Goal: Complete application form: Complete application form

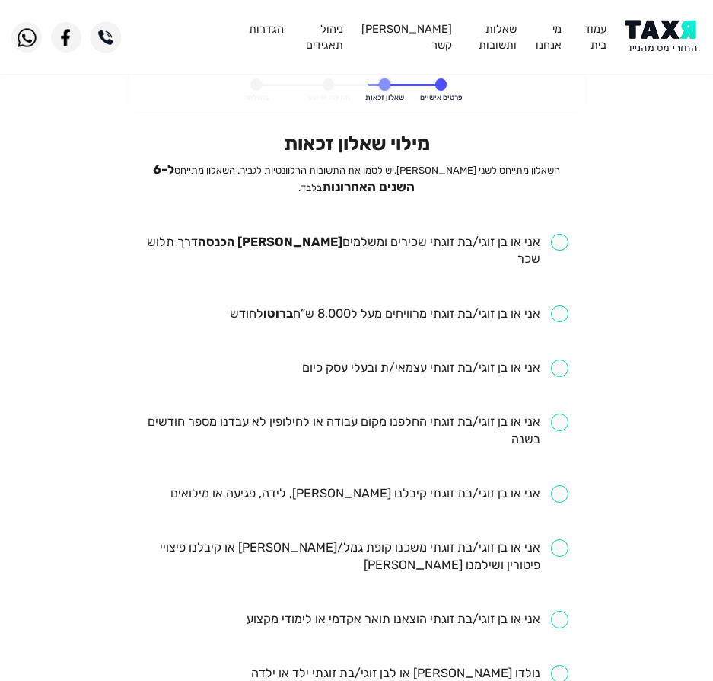
click at [518, 235] on input "checkbox" at bounding box center [357, 251] width 424 height 35
checkbox input "true"
click at [488, 305] on input "checkbox" at bounding box center [399, 314] width 339 height 18
checkbox input "true"
click at [449, 413] on input "checkbox" at bounding box center [357, 430] width 424 height 35
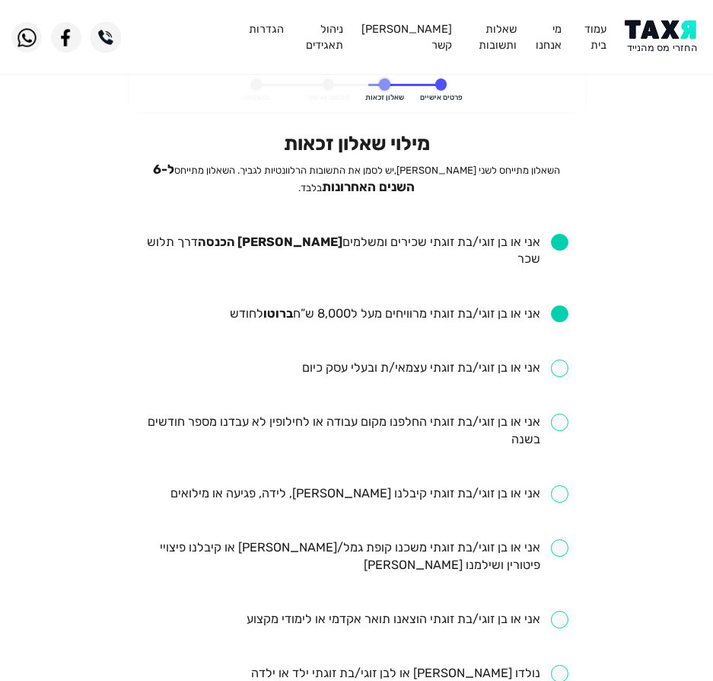
checkbox input "true"
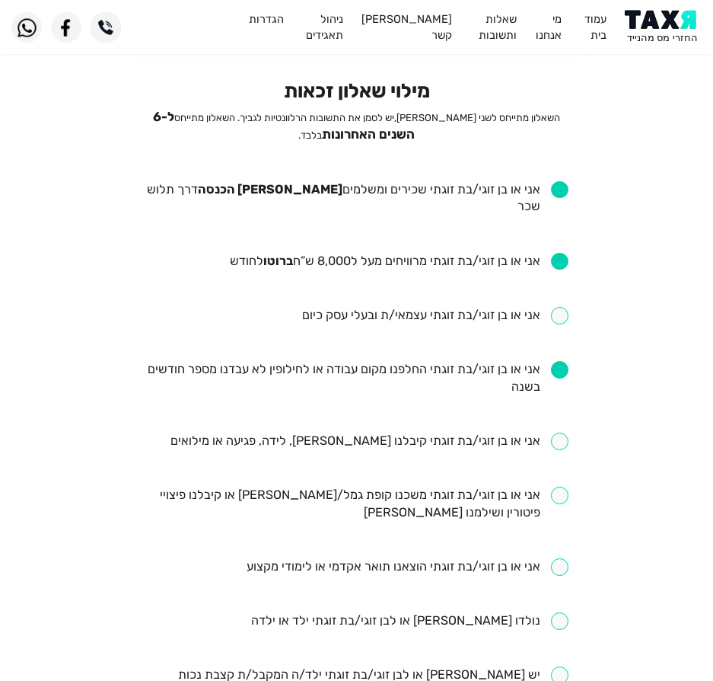
scroll to position [76, 0]
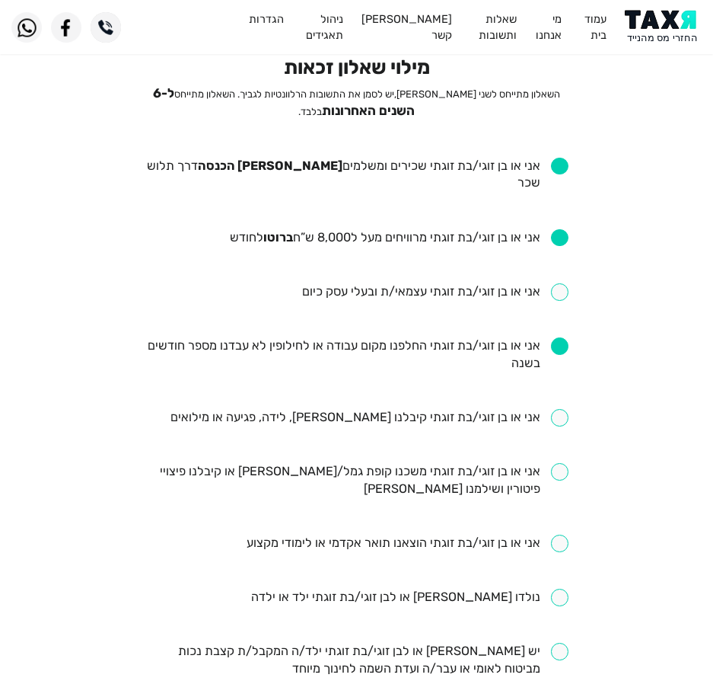
click at [646, 49] on header "עמוד בית מי אנחנו שאלות ותשובות [PERSON_NAME] קשר ניהול תאגידים הגדרות" at bounding box center [356, 27] width 713 height 54
click at [646, 31] on img at bounding box center [663, 27] width 77 height 34
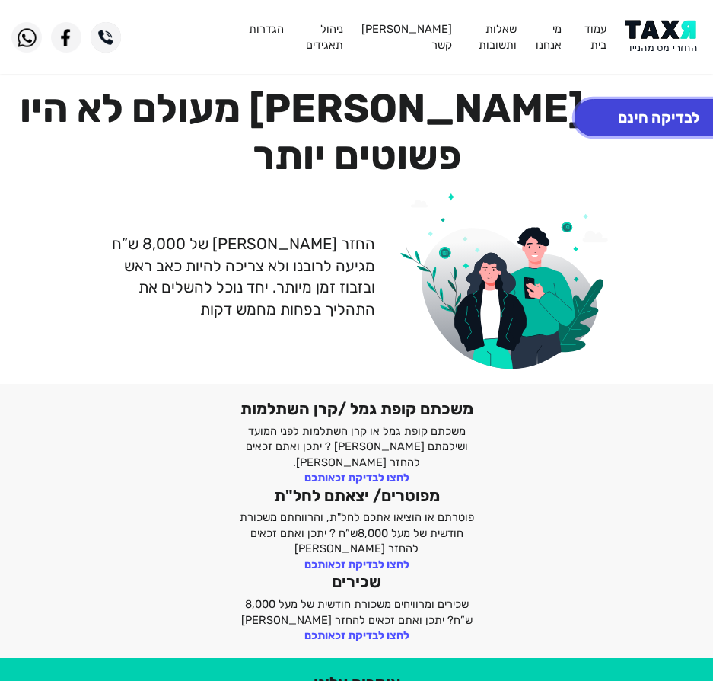
click at [609, 123] on button "לבדיקה חינם" at bounding box center [659, 117] width 168 height 37
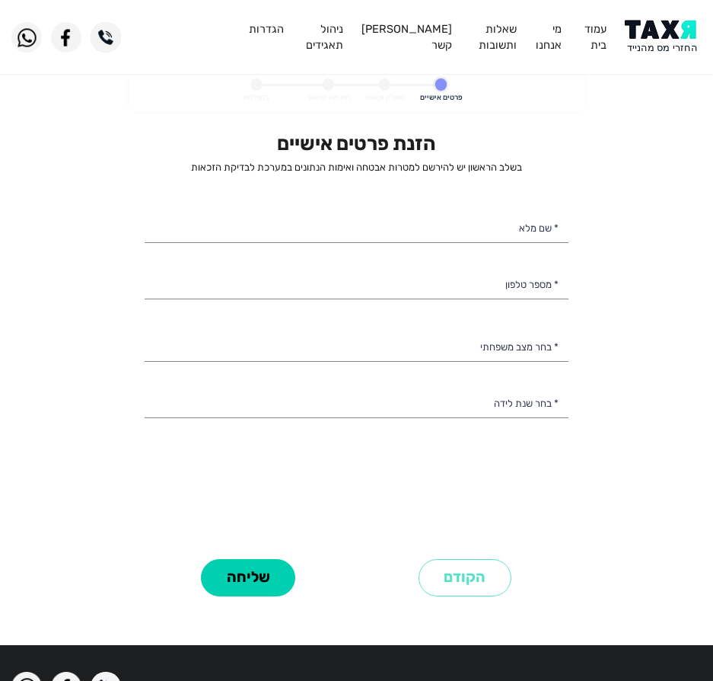
select select
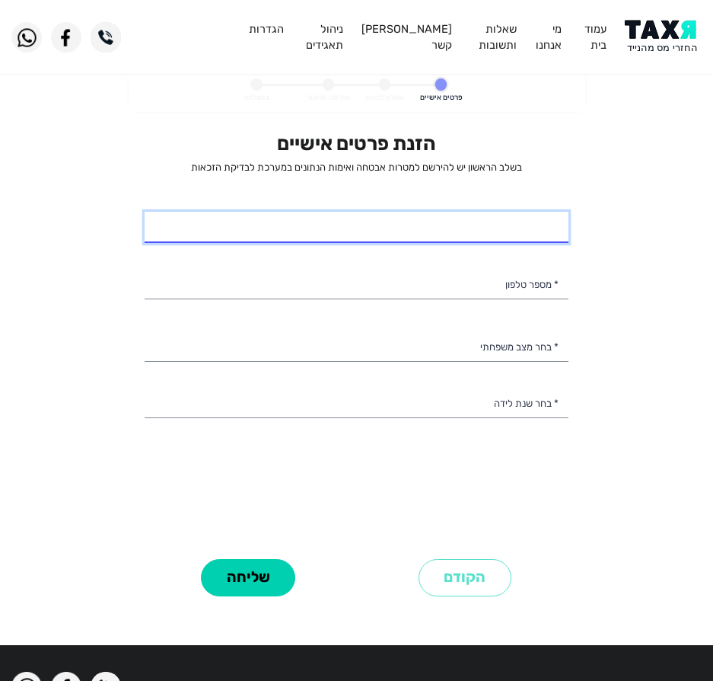
drag, startPoint x: 366, startPoint y: 234, endPoint x: 358, endPoint y: 229, distance: 8.9
click at [359, 229] on input "* שם מלא" at bounding box center [357, 228] width 424 height 32
type input "ר"
type input "רובא עבדאללה"
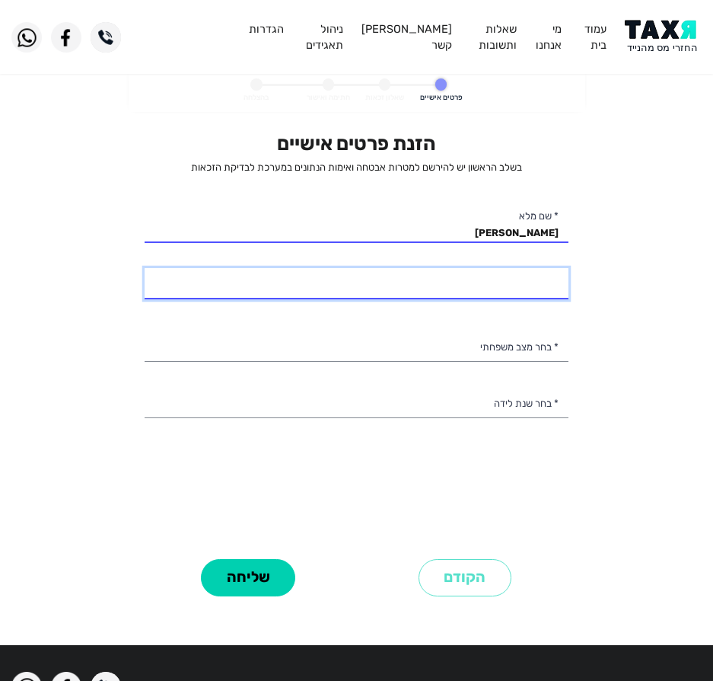
click at [472, 289] on input "* מספר טלפון" at bounding box center [357, 284] width 424 height 32
type input "055-9106402"
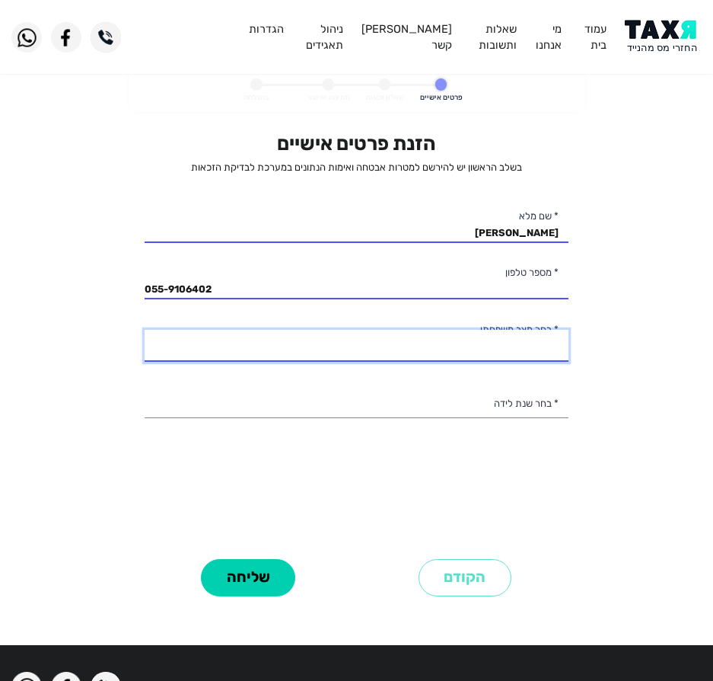
click at [464, 348] on select "רווק/ה נשוי/אה גרוש/ה אלמן/נה" at bounding box center [357, 346] width 424 height 32
select select "1: Single"
click at [145, 330] on select "רווק/ה נשוי/אה גרוש/ה אלמן/נה" at bounding box center [357, 346] width 424 height 32
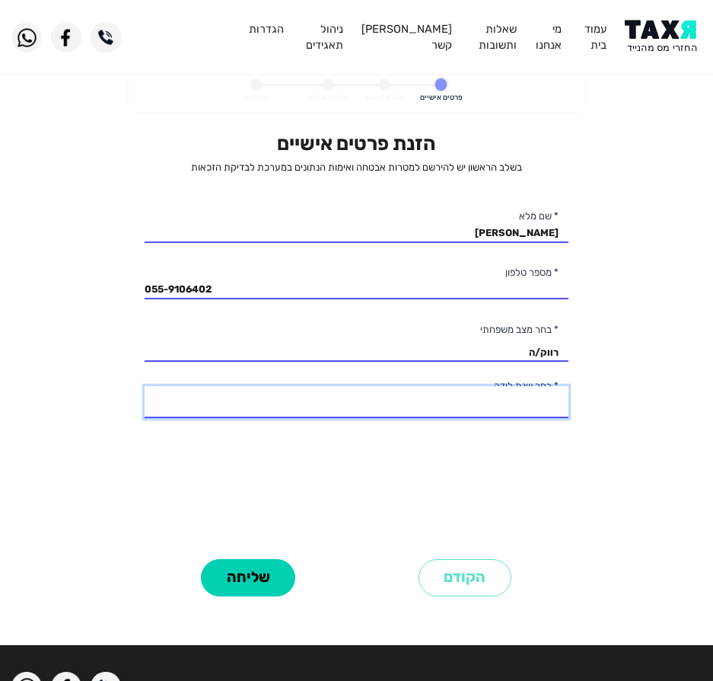
click at [489, 404] on select "2003 2002 2001 2000 1999 1998 1997 1996 1995 1994 1993 1992 1991 1990 1989 1988…" at bounding box center [357, 402] width 424 height 32
select select "2: 2002"
click at [145, 386] on select "2003 2002 2001 2000 1999 1998 1997 1996 1995 1994 1993 1992 1991 1990 1989 1988…" at bounding box center [357, 402] width 424 height 32
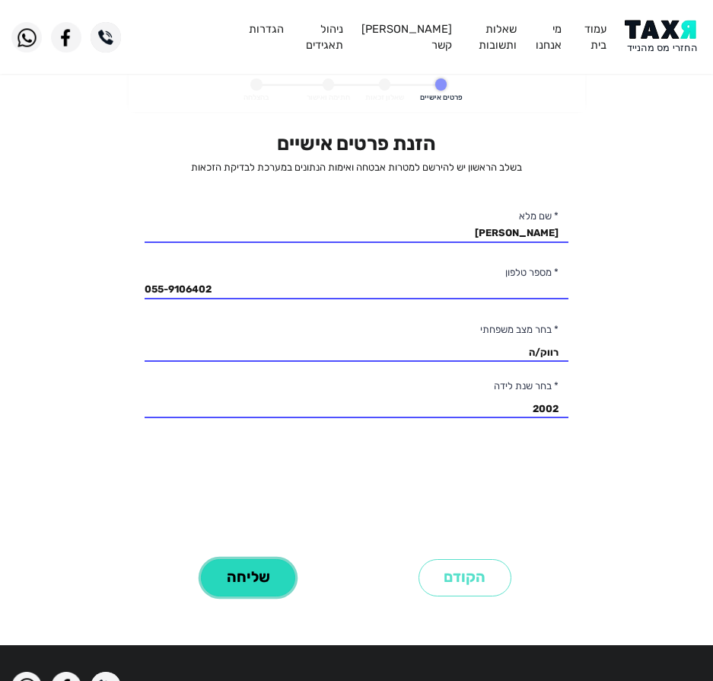
click at [284, 579] on button "שליחה" at bounding box center [248, 577] width 94 height 37
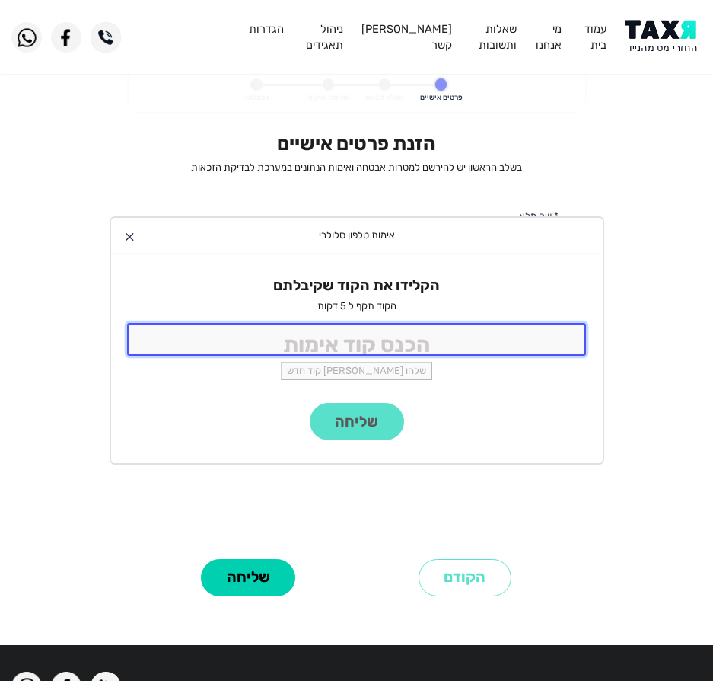
click at [451, 334] on input "tel" at bounding box center [357, 339] width 460 height 33
type input "9988"
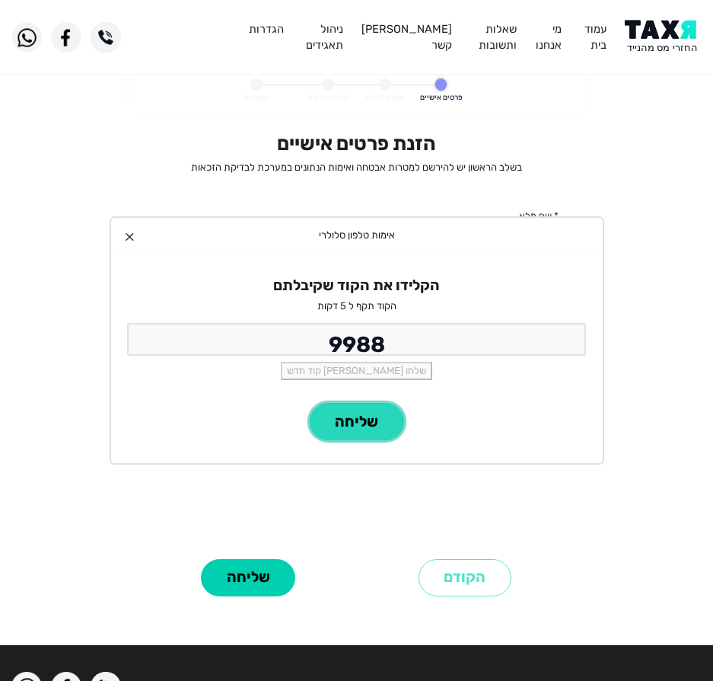
click at [355, 410] on button "שליחה" at bounding box center [357, 421] width 94 height 37
